Goal: Information Seeking & Learning: Learn about a topic

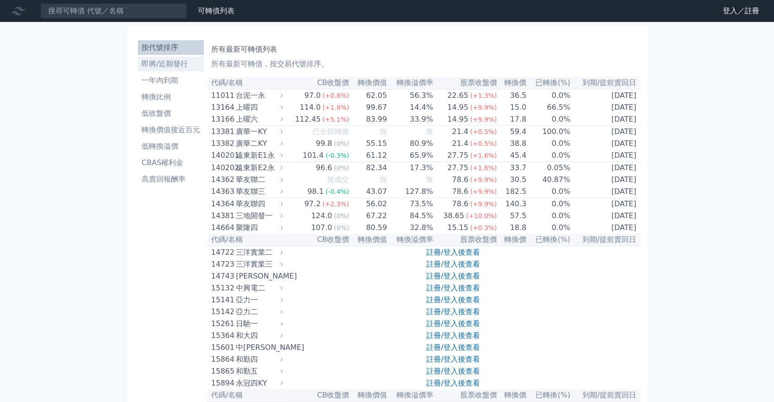
click at [167, 66] on li "即將/近期發行" at bounding box center [171, 64] width 66 height 11
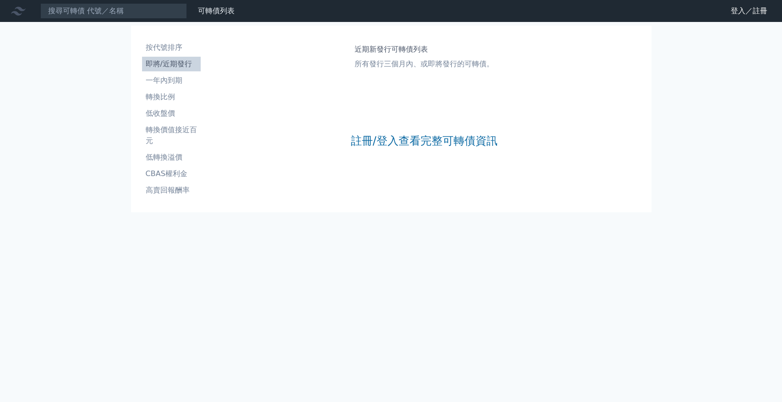
click at [398, 149] on div "註冊/登入查看完整可轉債資訊" at bounding box center [423, 141] width 147 height 121
click at [399, 146] on link "註冊/登入查看完整可轉債資訊" at bounding box center [423, 141] width 147 height 15
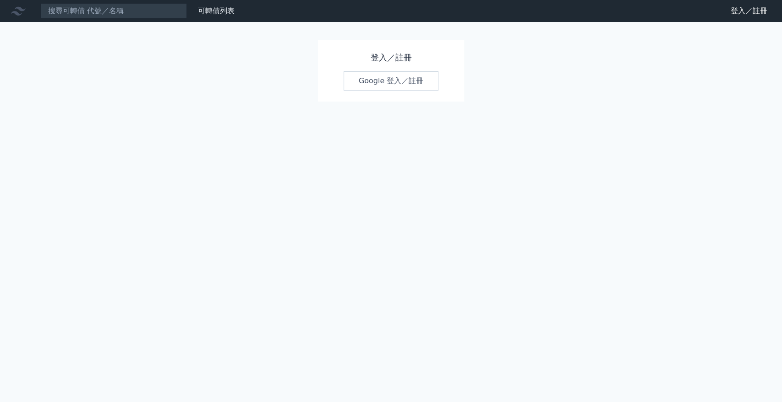
click at [373, 73] on link "Google 登入／註冊" at bounding box center [390, 80] width 95 height 19
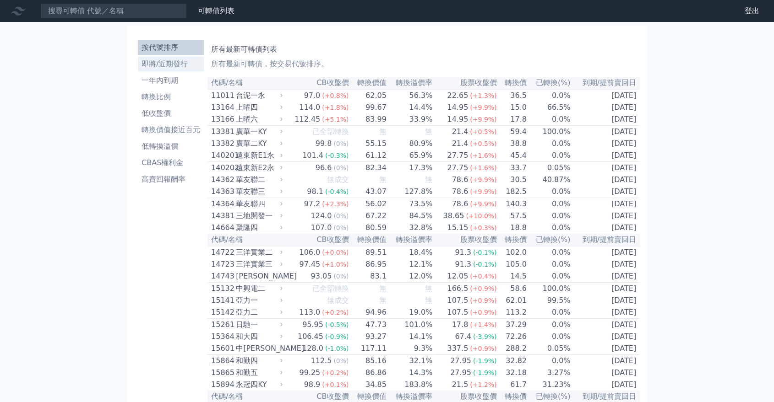
click at [154, 69] on li "即將/近期發行" at bounding box center [171, 64] width 66 height 11
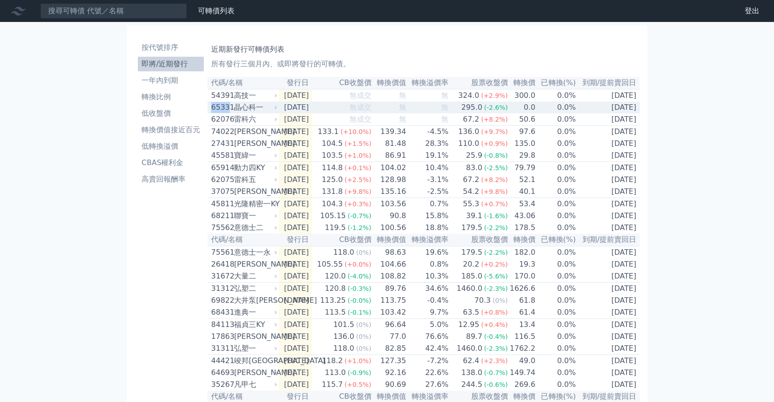
drag, startPoint x: 208, startPoint y: 109, endPoint x: 225, endPoint y: 109, distance: 16.5
click at [226, 110] on td "65331 晶心科一" at bounding box center [242, 108] width 71 height 12
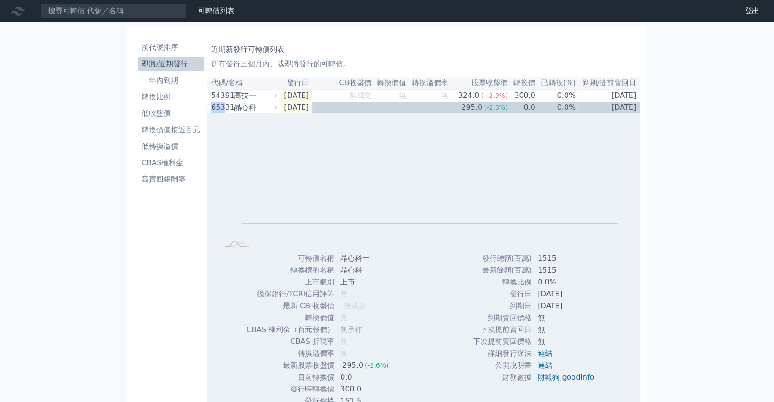
copy div "653"
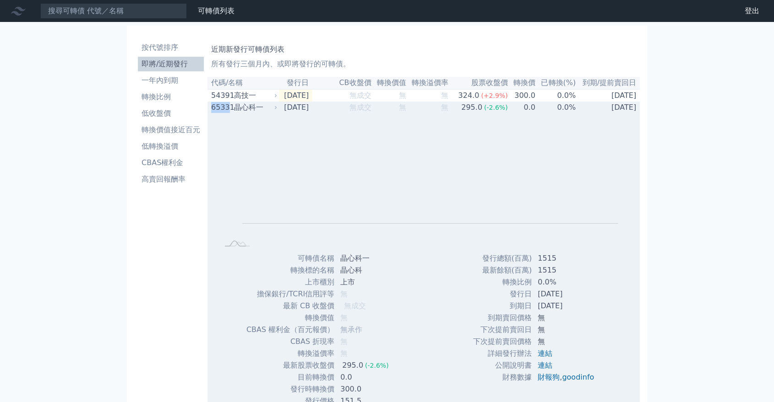
drag, startPoint x: 212, startPoint y: 112, endPoint x: 228, endPoint y: 107, distance: 16.1
click at [228, 107] on div "65331" at bounding box center [221, 107] width 21 height 11
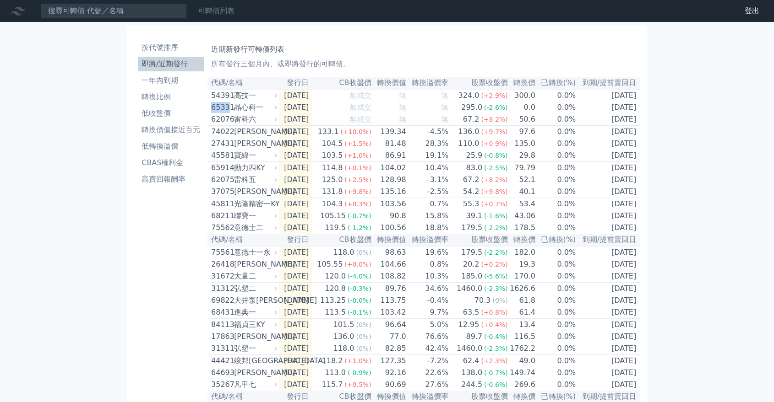
copy div "6533"
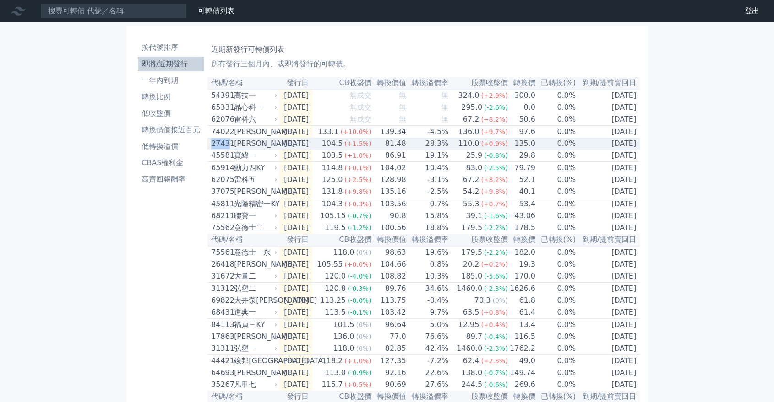
drag, startPoint x: 209, startPoint y: 149, endPoint x: 229, endPoint y: 149, distance: 20.6
click at [229, 149] on td "[GEOGRAPHIC_DATA][PERSON_NAME]" at bounding box center [242, 144] width 71 height 12
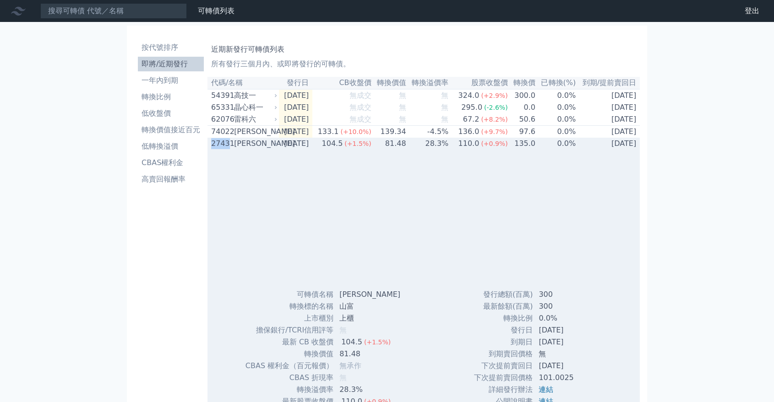
copy div "2743"
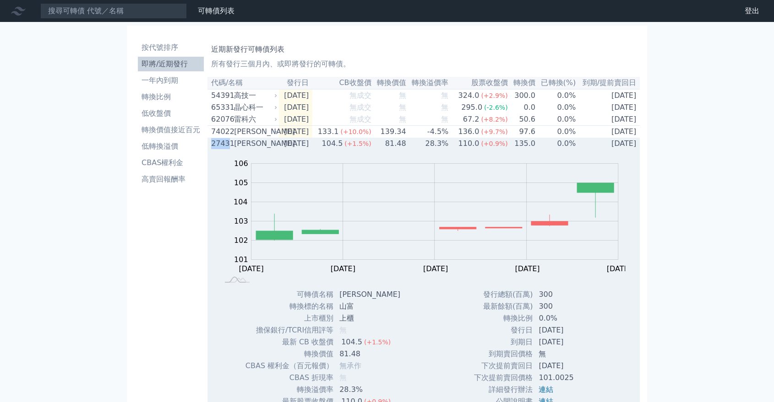
drag, startPoint x: 225, startPoint y: 149, endPoint x: 225, endPoint y: 154, distance: 5.0
click at [225, 149] on div "27431" at bounding box center [221, 143] width 21 height 11
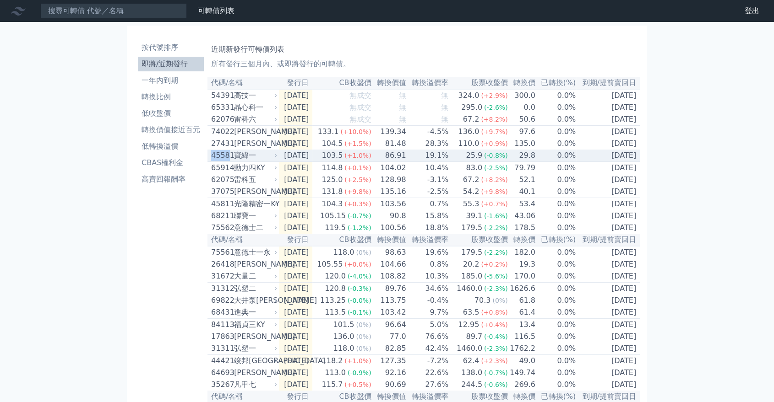
drag, startPoint x: 214, startPoint y: 160, endPoint x: 229, endPoint y: 164, distance: 15.1
click at [229, 162] on td "45581 寶緯一" at bounding box center [242, 156] width 71 height 12
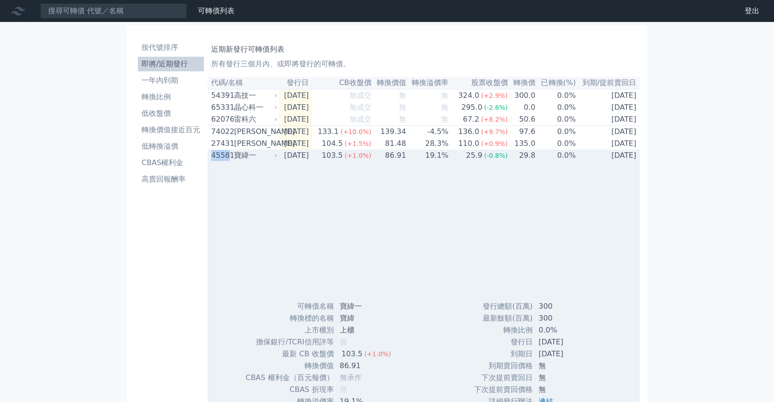
copy div "4558"
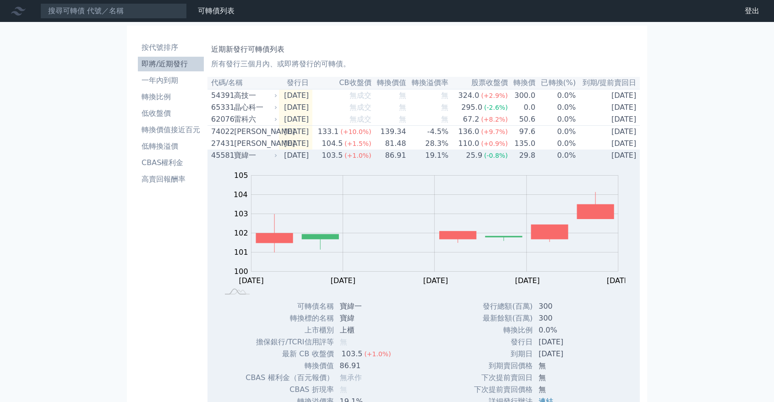
click at [269, 161] on div "寶緯一" at bounding box center [254, 155] width 41 height 11
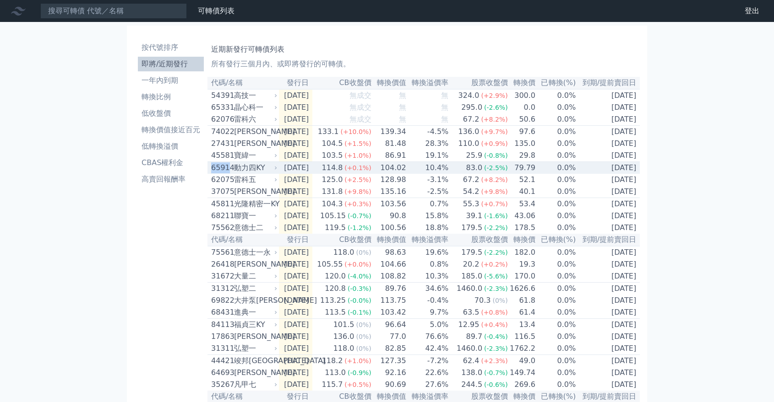
drag, startPoint x: 210, startPoint y: 174, endPoint x: 227, endPoint y: 177, distance: 17.3
click at [227, 174] on td "65914 動力[GEOGRAPHIC_DATA]" at bounding box center [242, 168] width 71 height 12
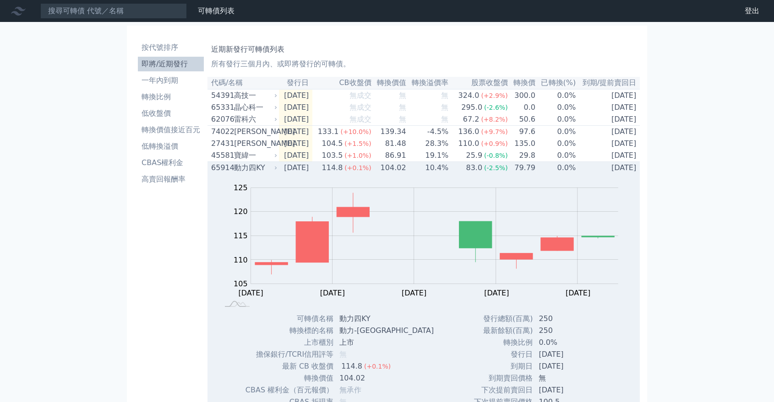
click at [272, 174] on div "動力四KY" at bounding box center [254, 168] width 41 height 11
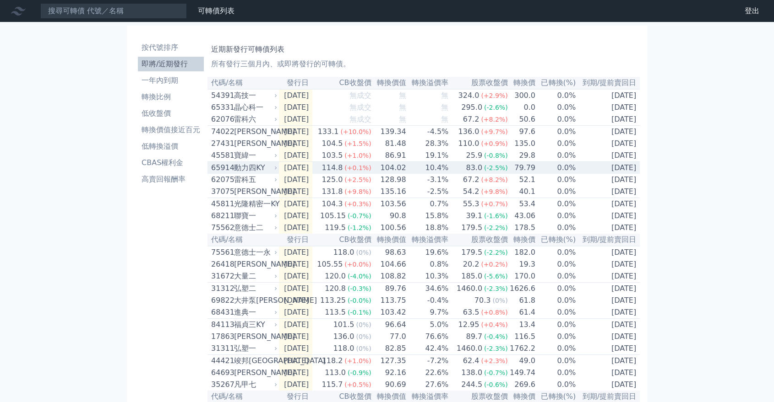
click at [272, 174] on div "動力四KY" at bounding box center [254, 168] width 41 height 11
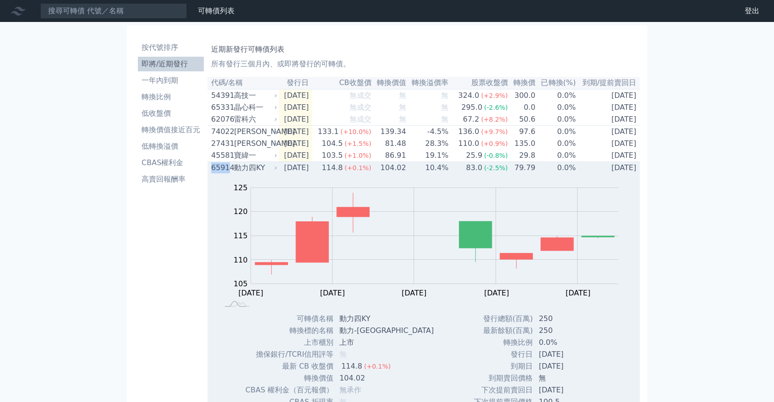
drag, startPoint x: 209, startPoint y: 175, endPoint x: 227, endPoint y: 175, distance: 17.9
click at [227, 174] on td "65914 動力[GEOGRAPHIC_DATA]" at bounding box center [242, 168] width 71 height 12
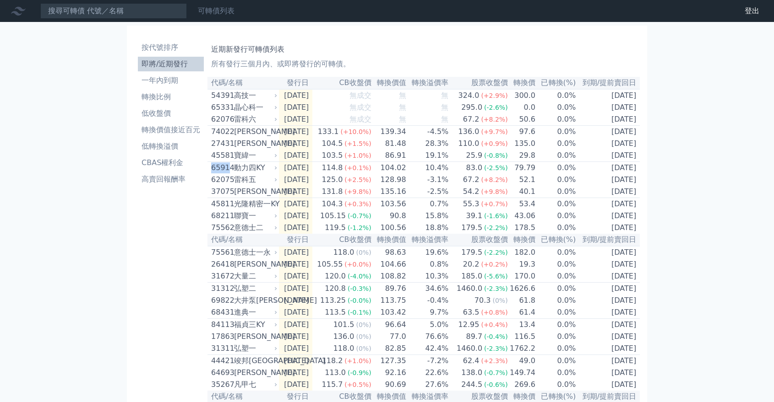
copy div "6591"
drag, startPoint x: 208, startPoint y: 110, endPoint x: 228, endPoint y: 112, distance: 20.2
click at [228, 112] on td "65331 晶心科一" at bounding box center [242, 108] width 71 height 12
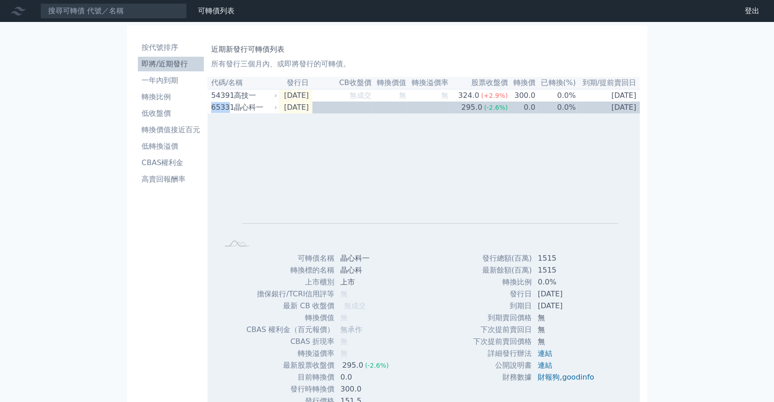
copy div "6533"
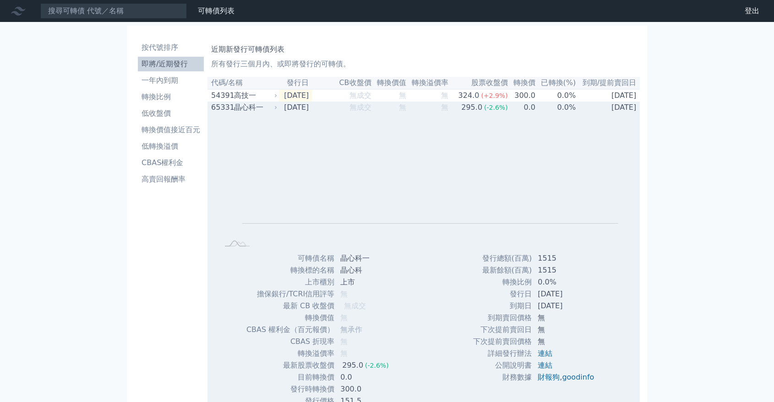
click at [541, 113] on td "0.0%" at bounding box center [556, 108] width 40 height 12
